Goal: Task Accomplishment & Management: Manage account settings

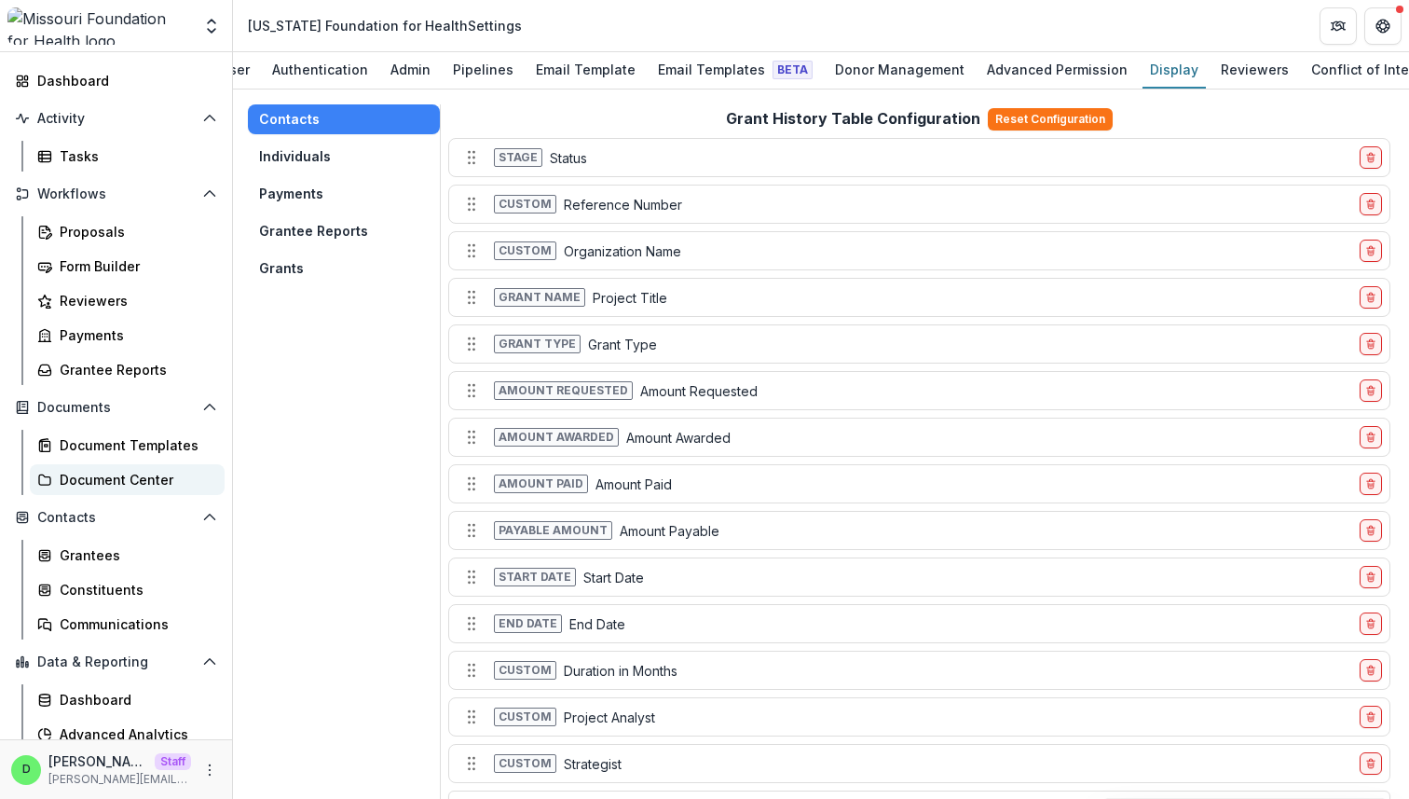
scroll to position [136, 0]
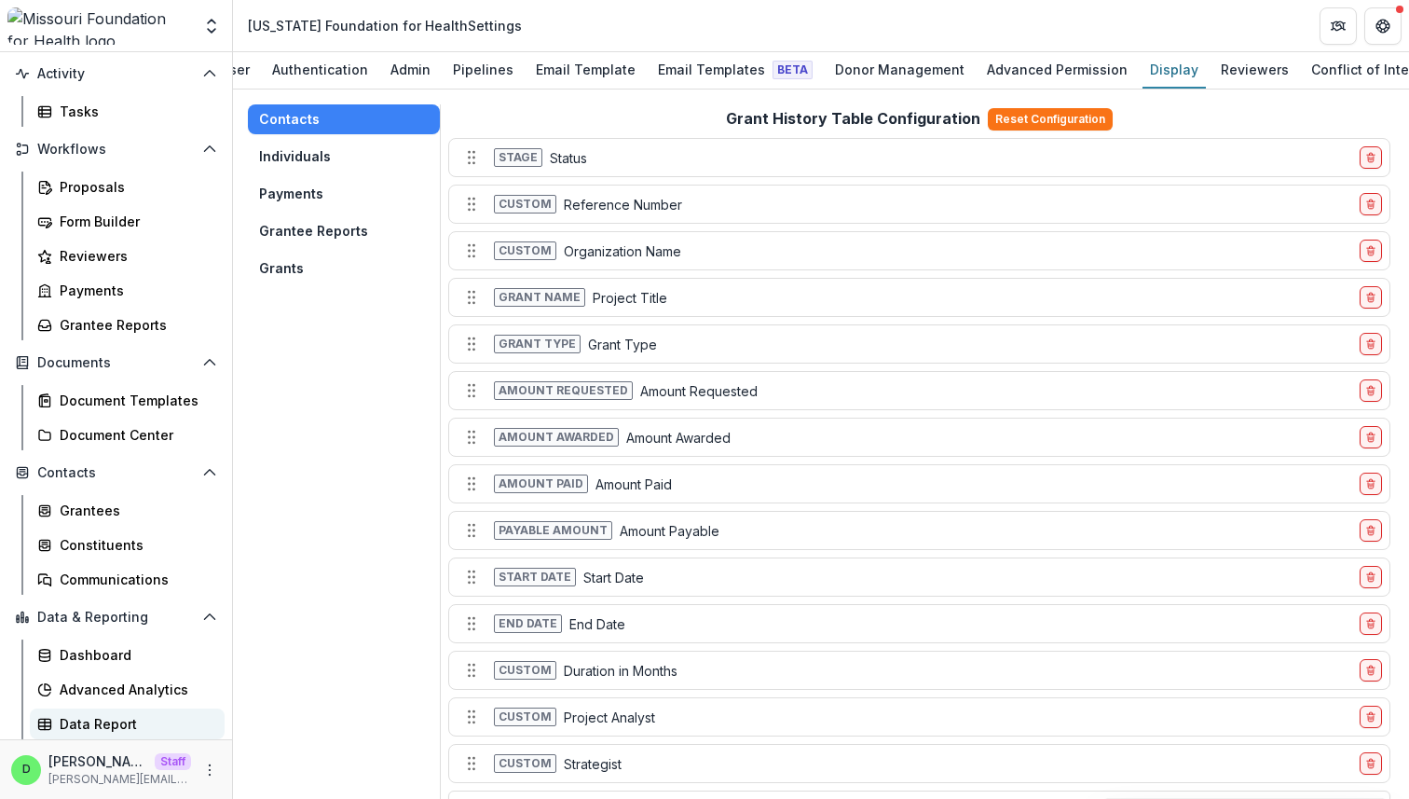
click at [113, 725] on div "Data Report" at bounding box center [135, 724] width 150 height 20
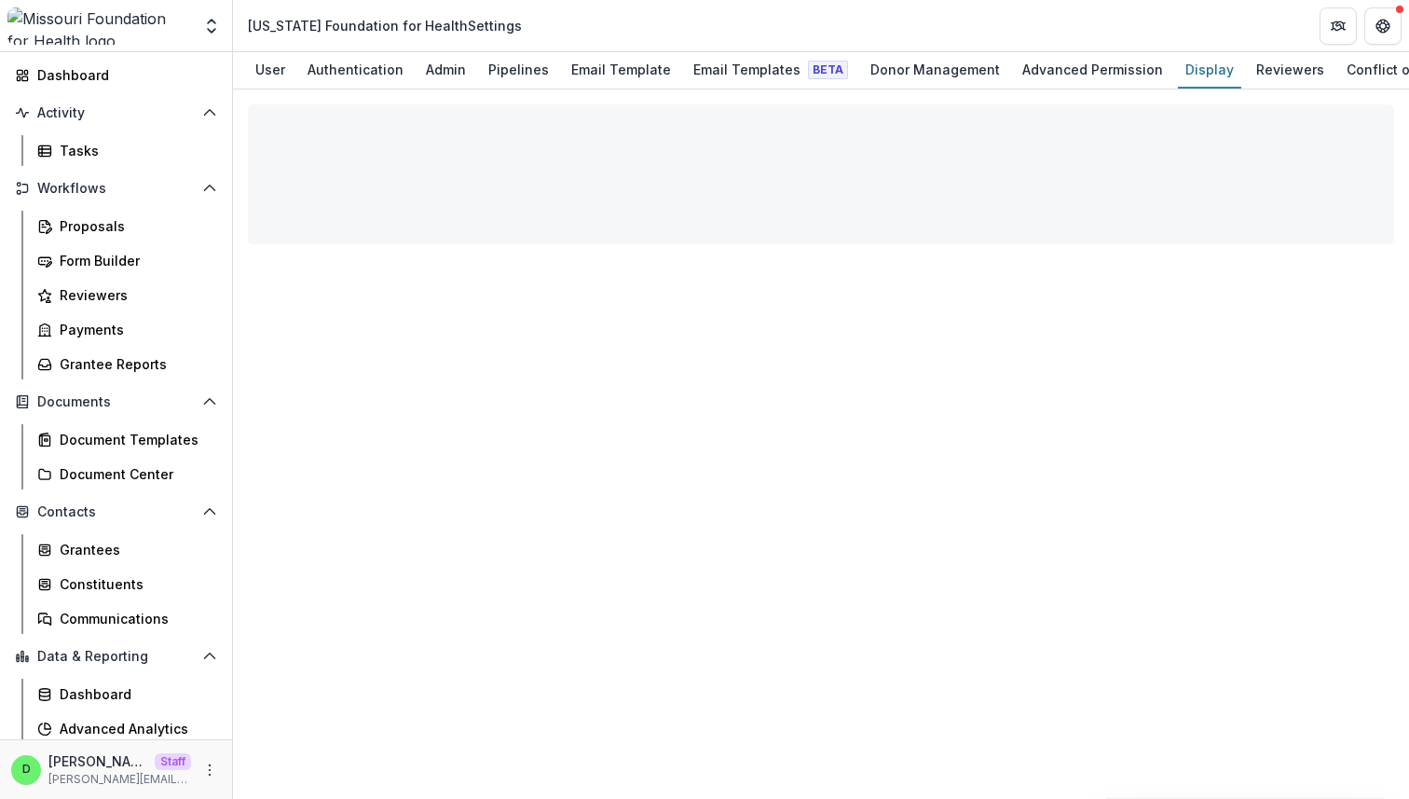
scroll to position [136, 0]
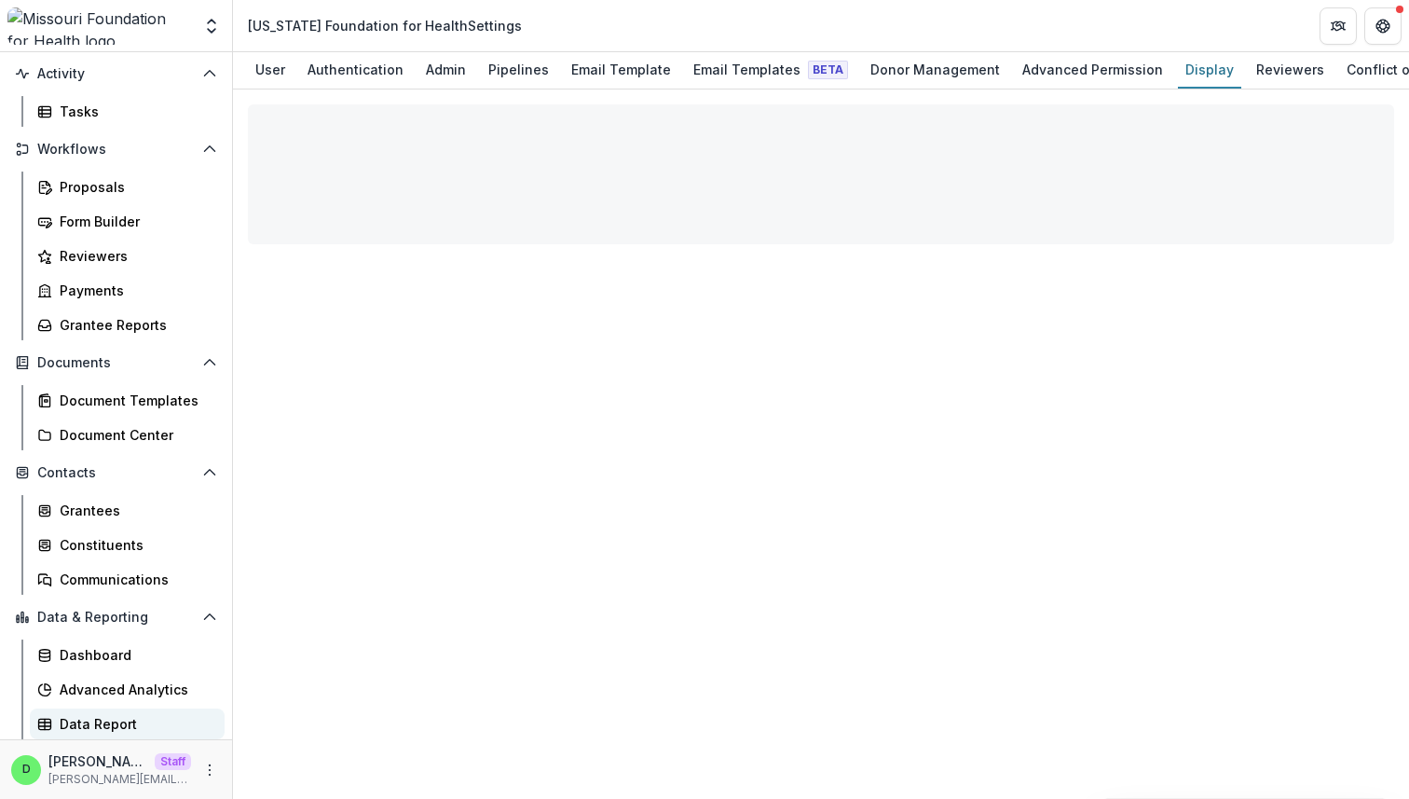
click at [110, 715] on div "Data Report" at bounding box center [135, 724] width 150 height 20
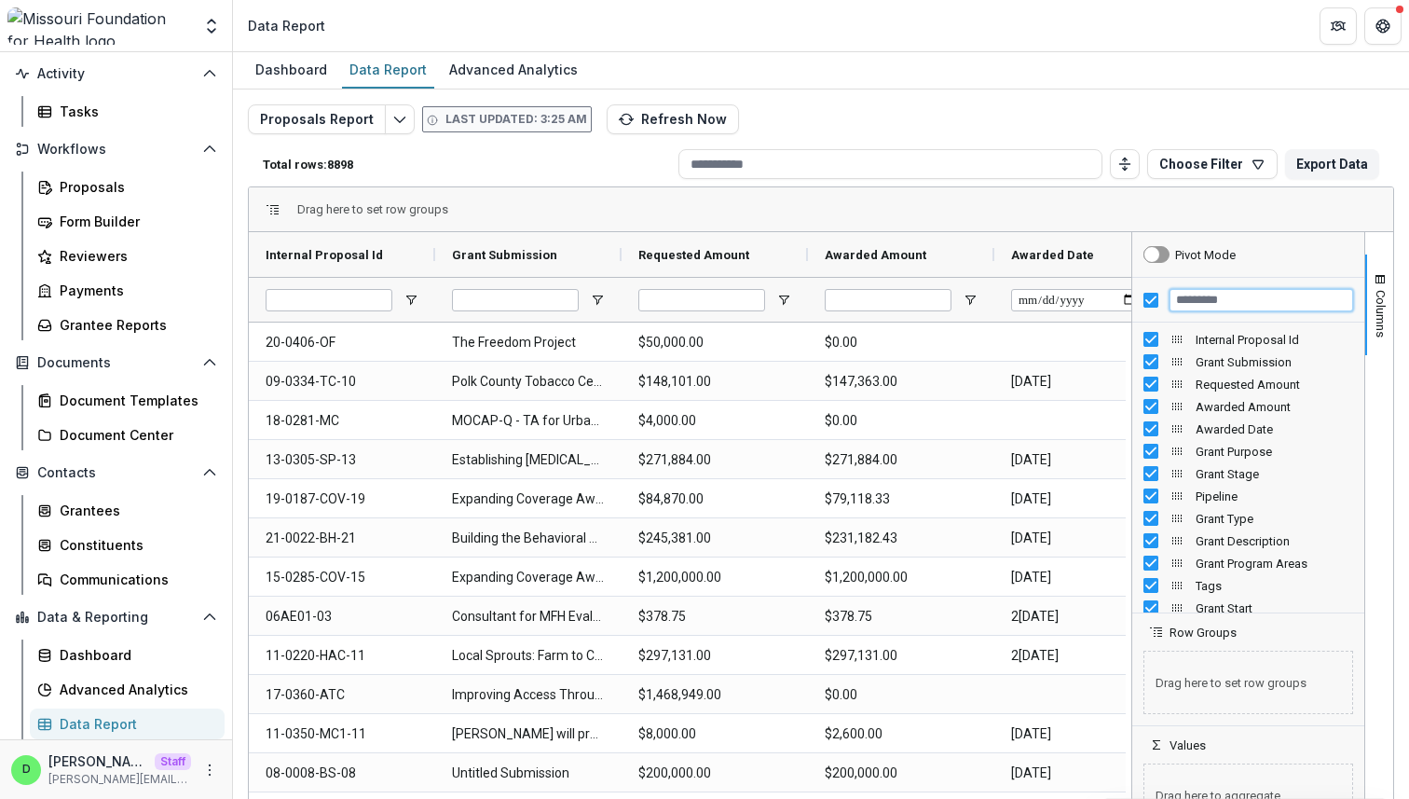
click at [1264, 305] on input "Filter Columns Input" at bounding box center [1261, 300] width 184 height 22
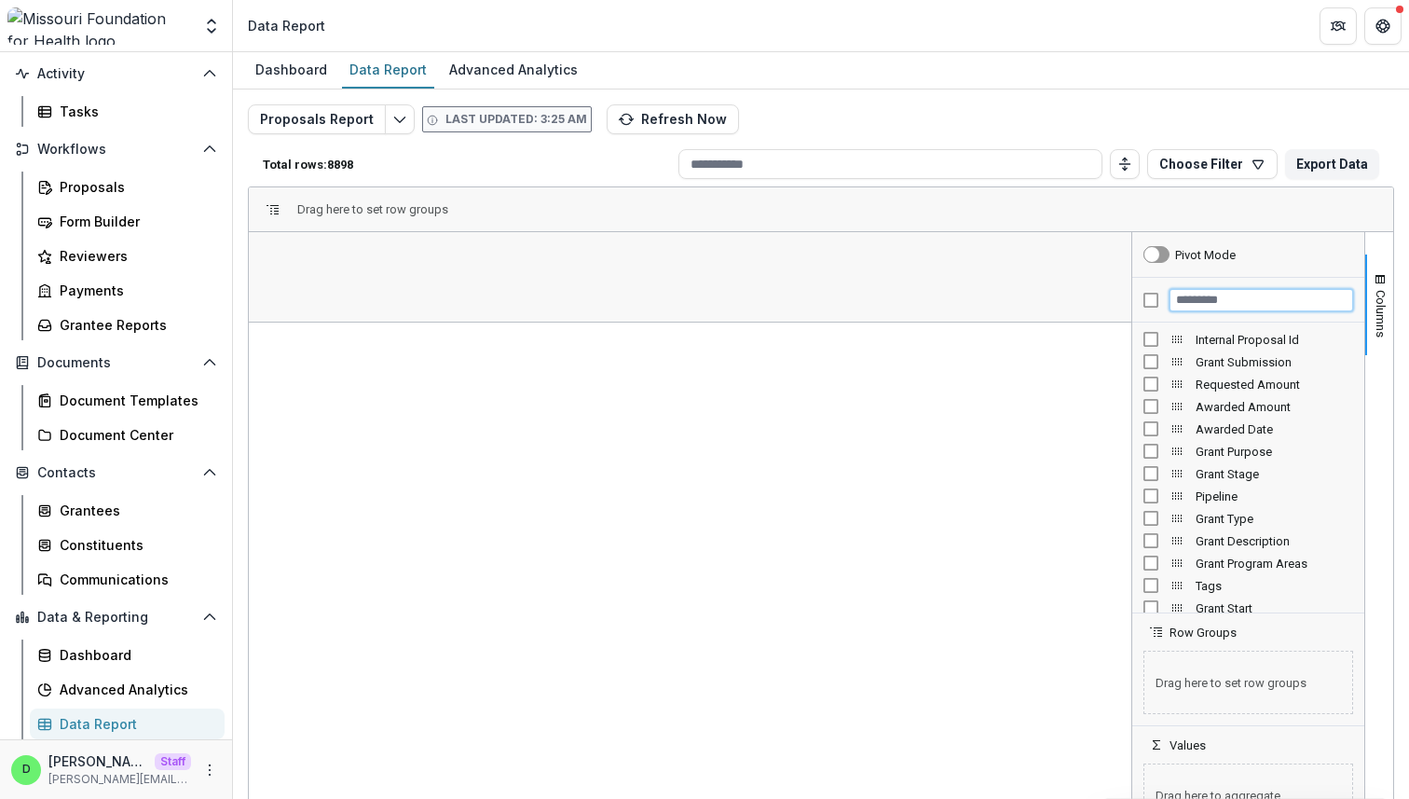
click at [1199, 305] on input "Filter Columns Input" at bounding box center [1261, 300] width 184 height 22
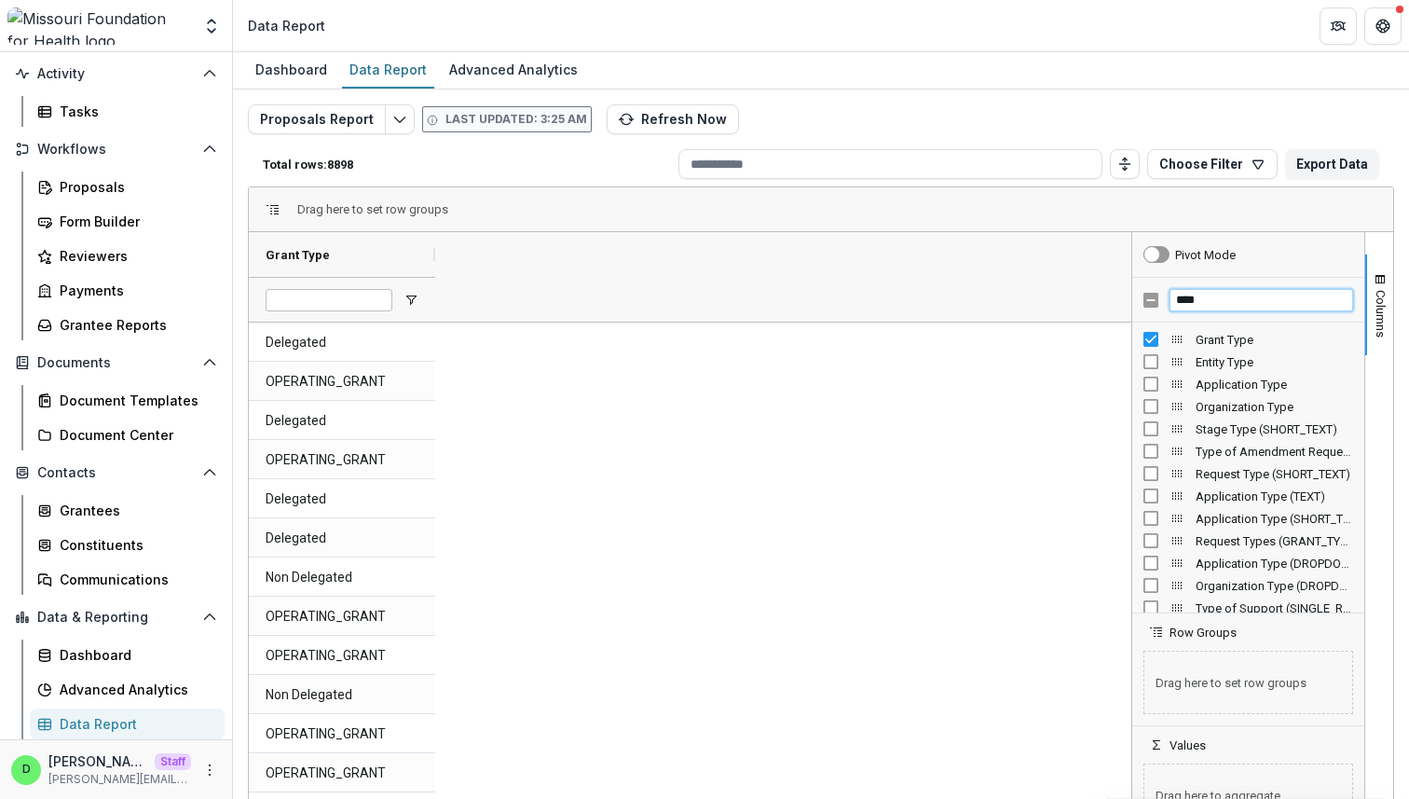
click at [1229, 298] on input "****" at bounding box center [1261, 300] width 184 height 22
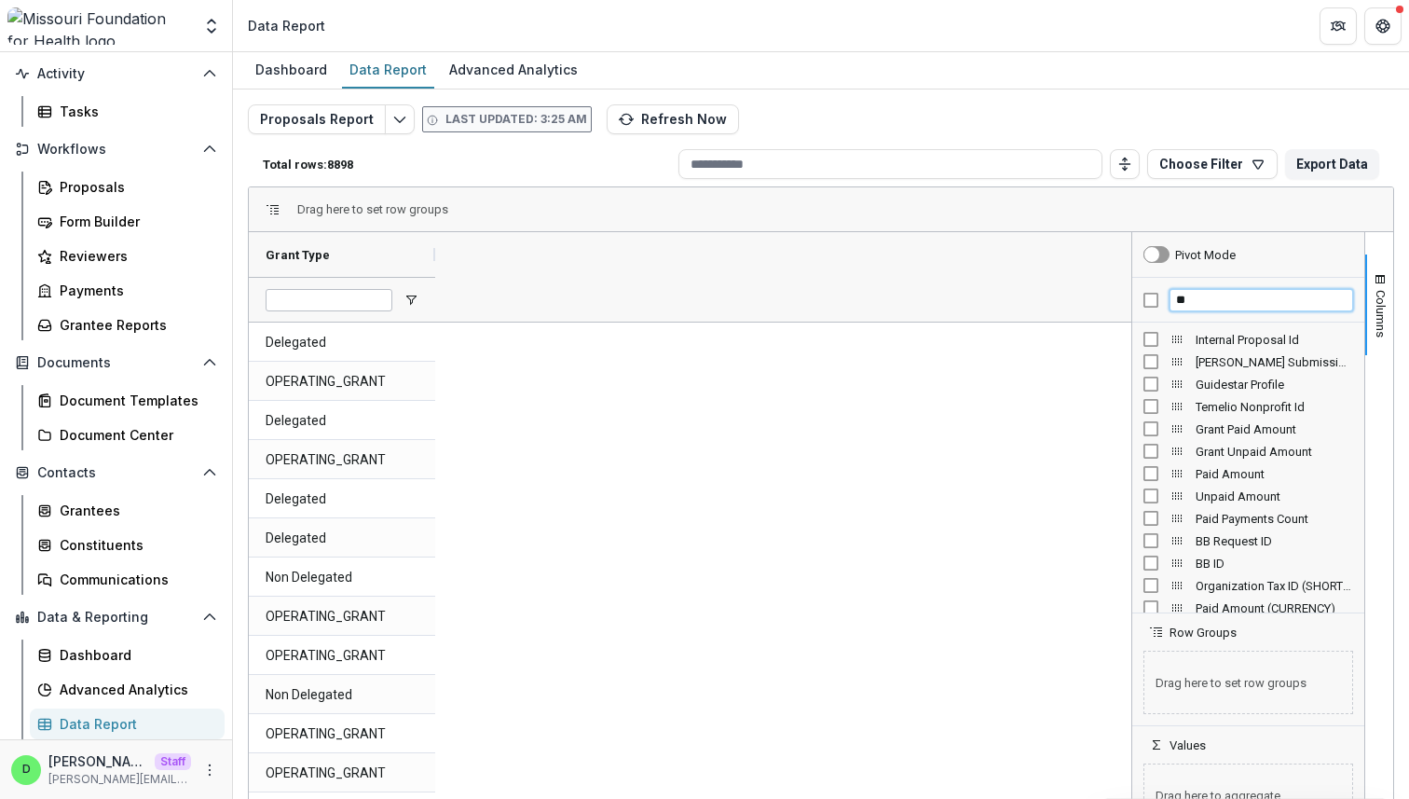
type input "**"
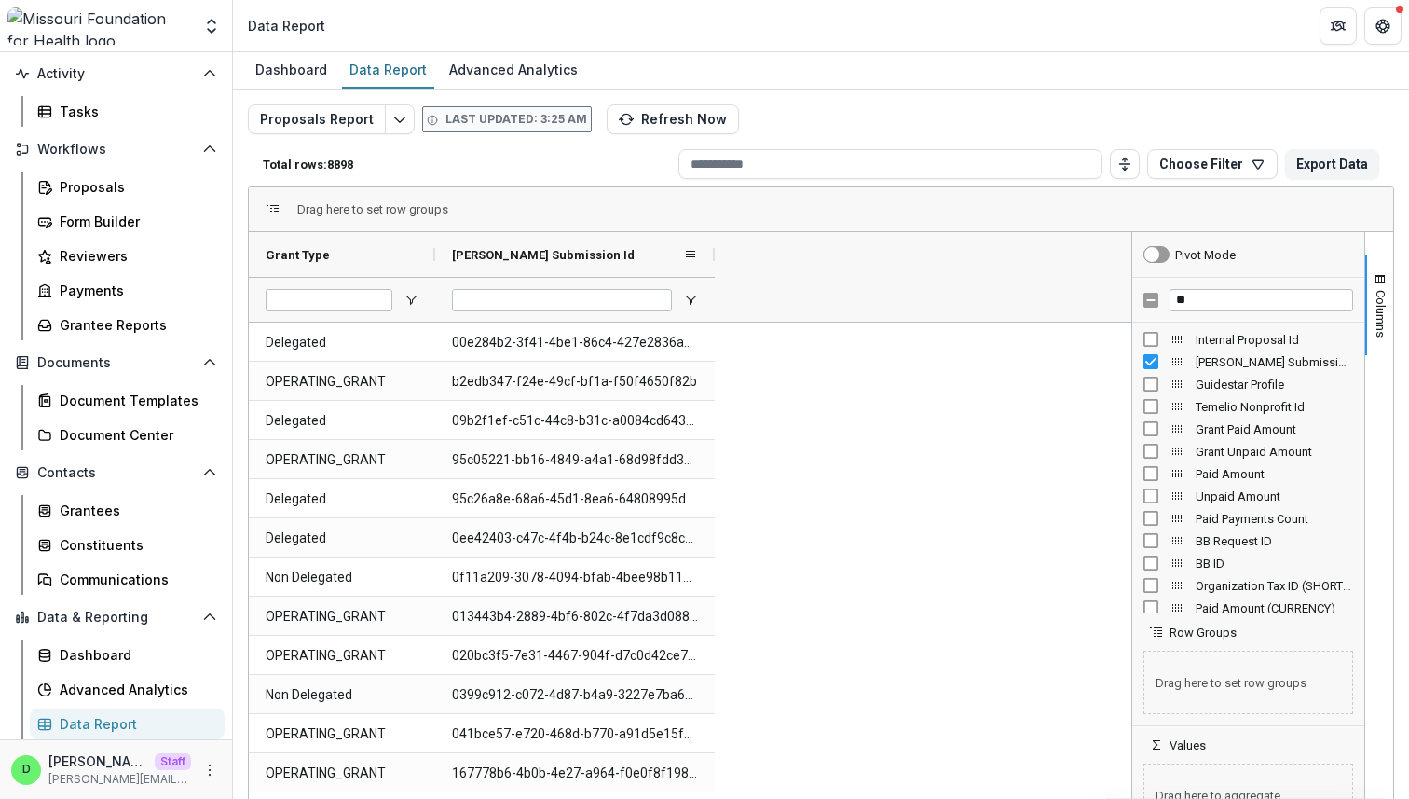
drag, startPoint x: 618, startPoint y: 254, endPoint x: 742, endPoint y: 263, distance: 124.2
click at [718, 263] on div at bounding box center [714, 254] width 7 height 45
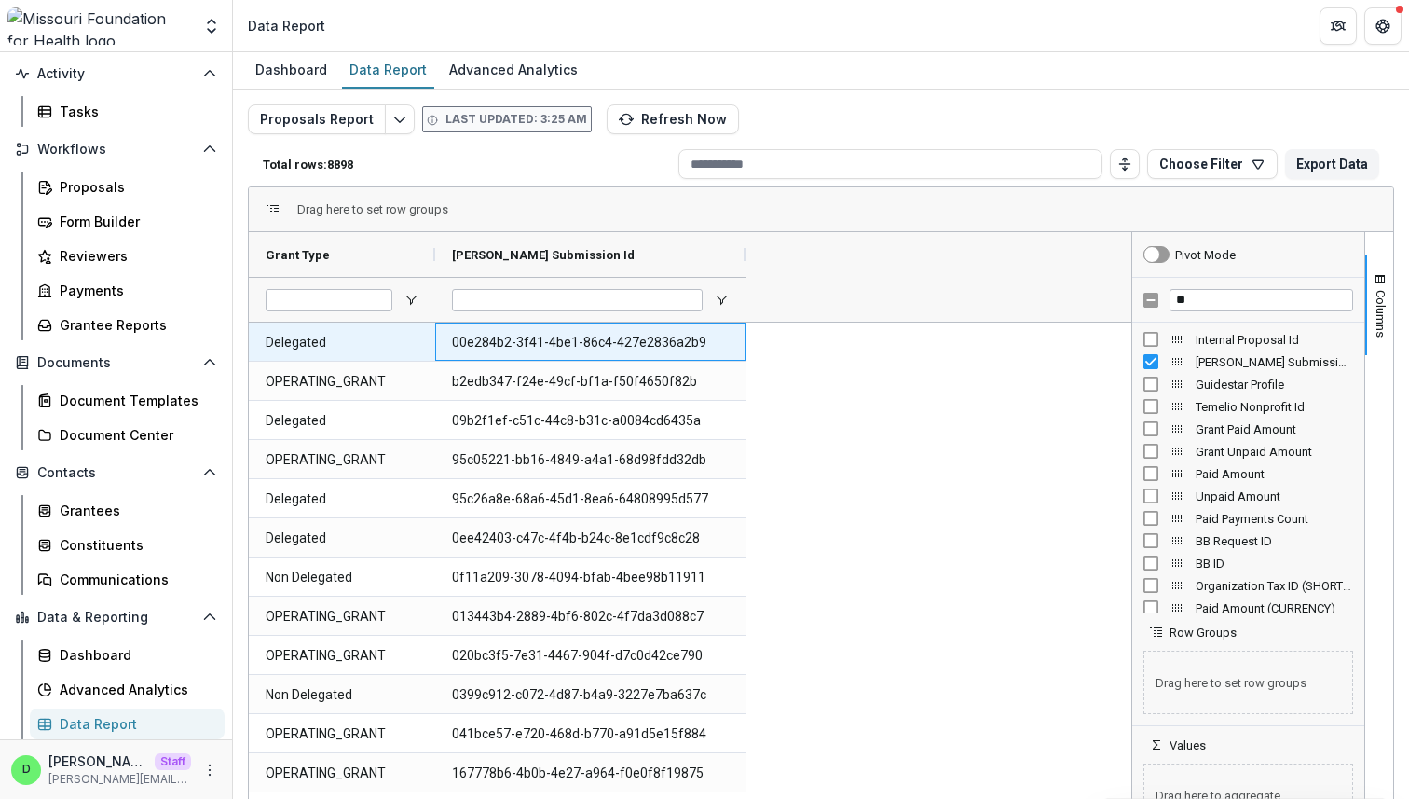
click at [603, 331] on Id-2090 "00e284b2-3f41-4be1-86c4-427e2836a2b9" at bounding box center [590, 342] width 277 height 38
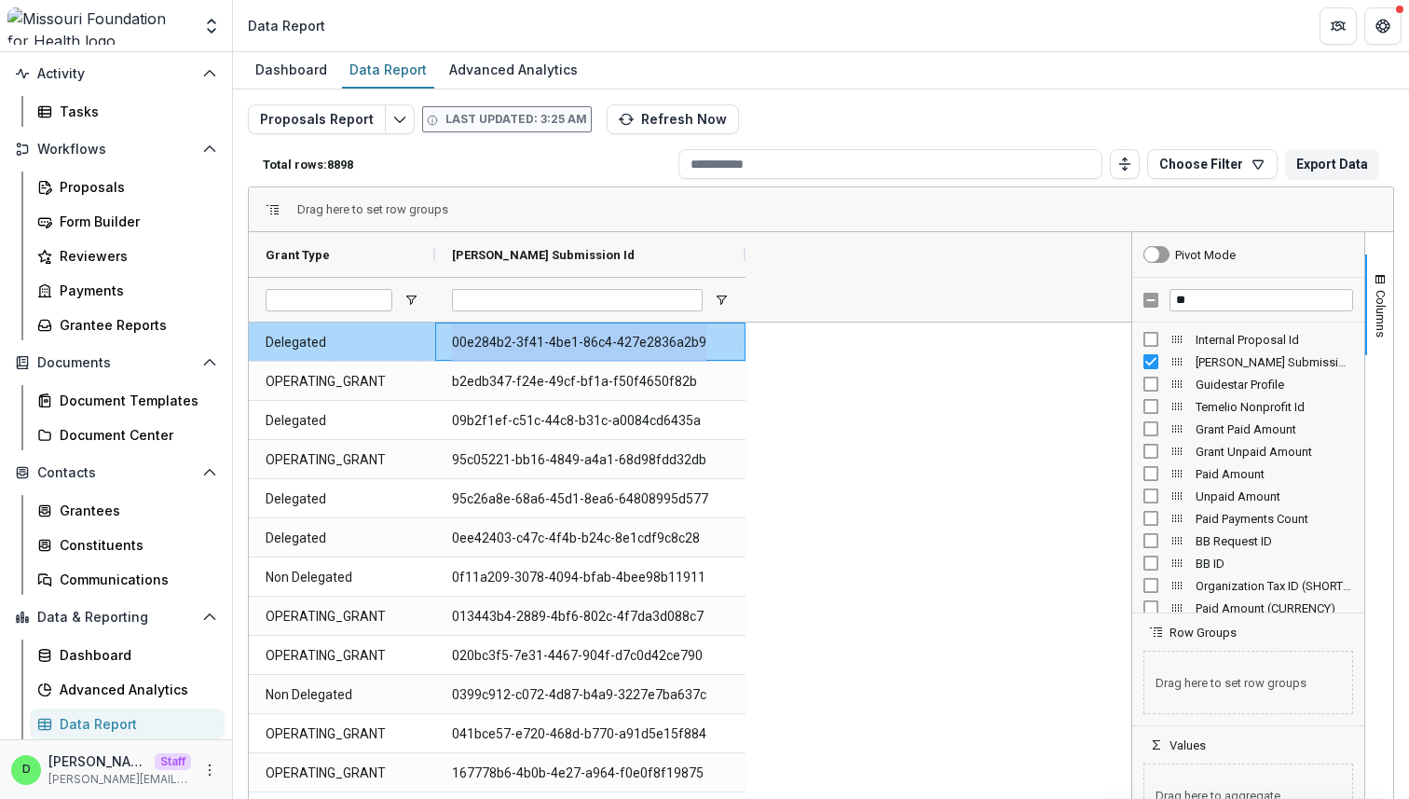
click at [603, 331] on Id-2090 "00e284b2-3f41-4be1-86c4-427e2836a2b9" at bounding box center [590, 342] width 277 height 38
copy Id-2090 "00e284b2-3f41-4be1-86c4-427e2836a2b9"
click at [105, 178] on div "Proposals" at bounding box center [135, 187] width 150 height 20
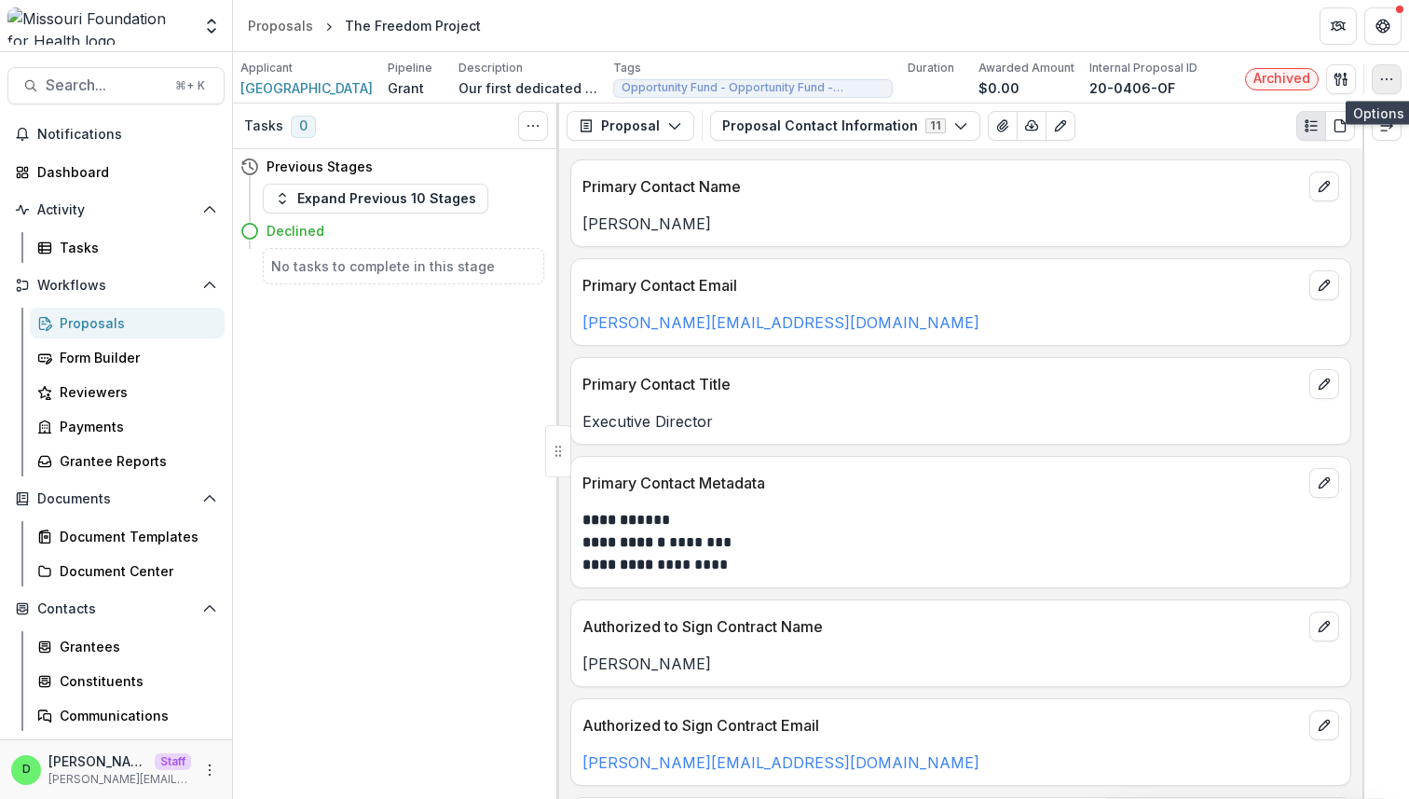
click at [1387, 83] on icon "button" at bounding box center [1386, 79] width 15 height 15
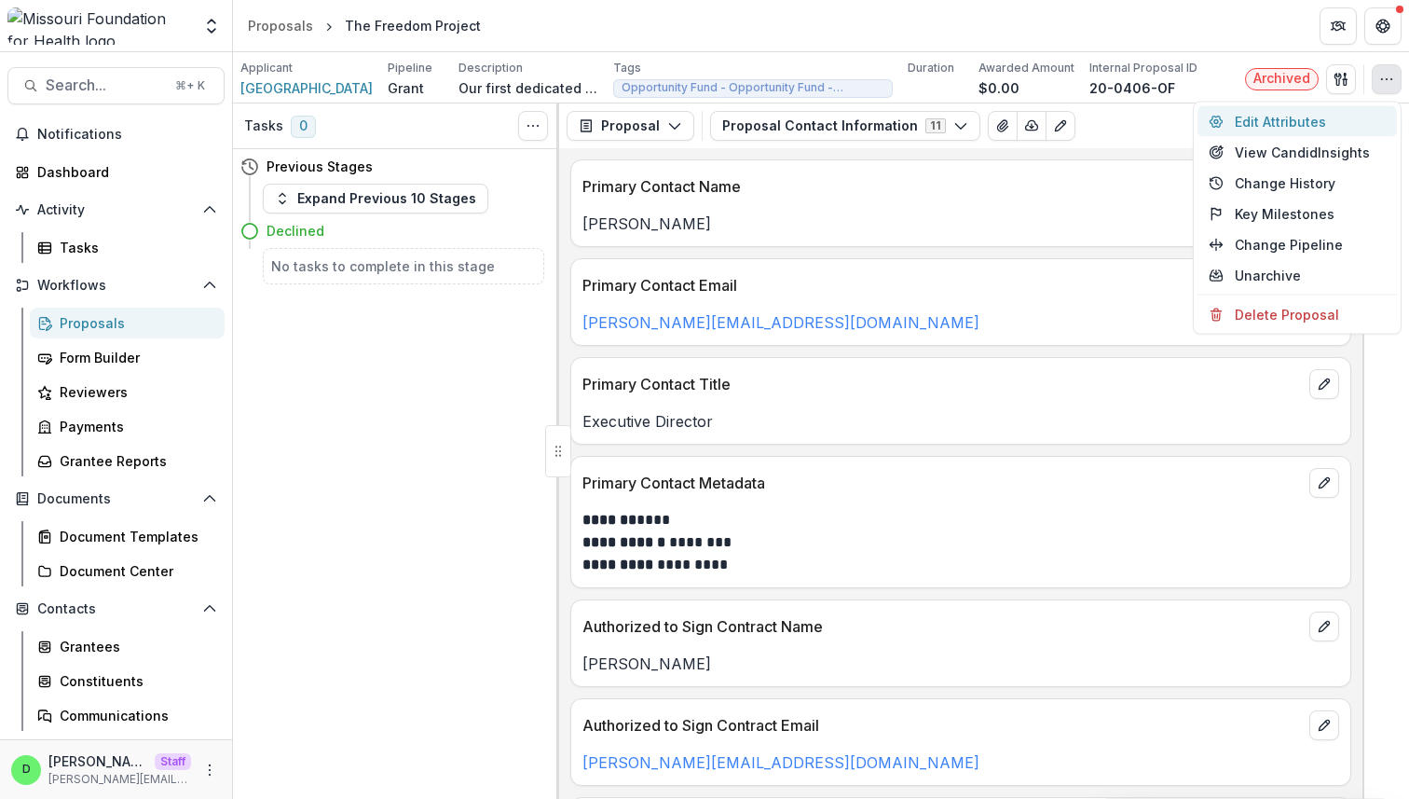
click at [1293, 126] on button "Edit Attributes" at bounding box center [1296, 121] width 199 height 31
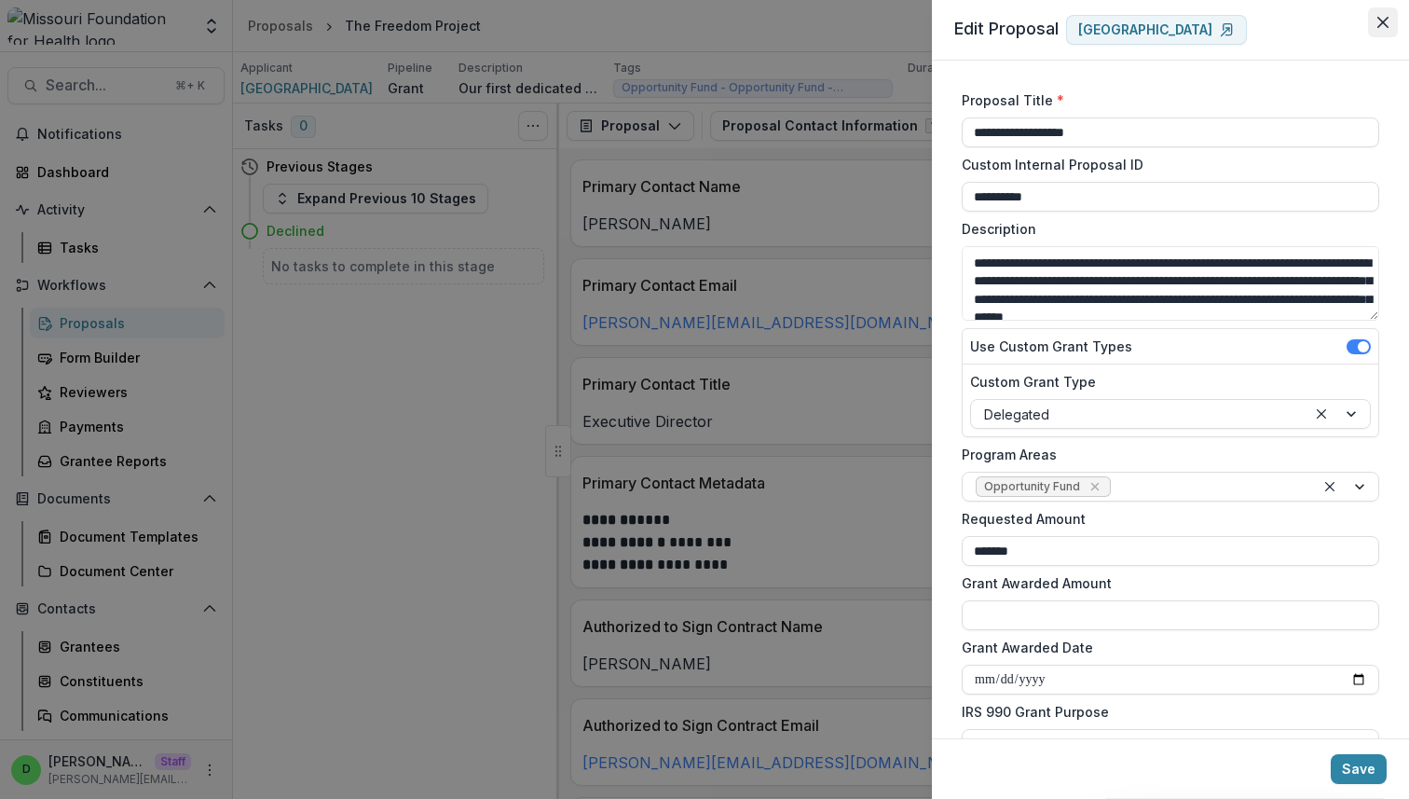
click at [1384, 21] on icon "Close" at bounding box center [1382, 22] width 11 height 11
